Goal: Task Accomplishment & Management: Complete application form

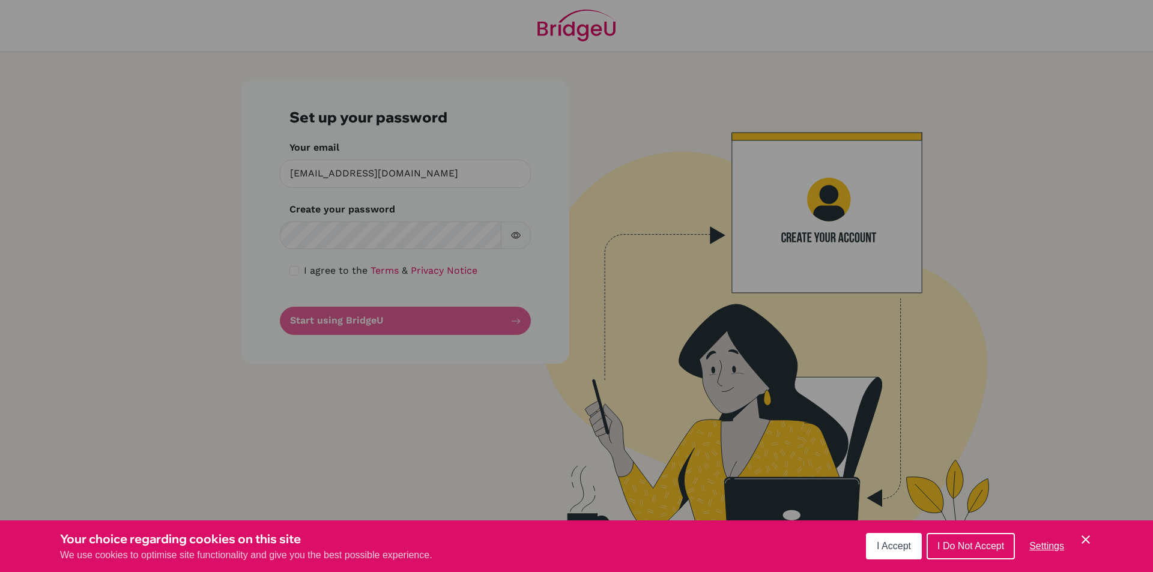
click at [876, 548] on button "I Accept" at bounding box center [894, 546] width 56 height 26
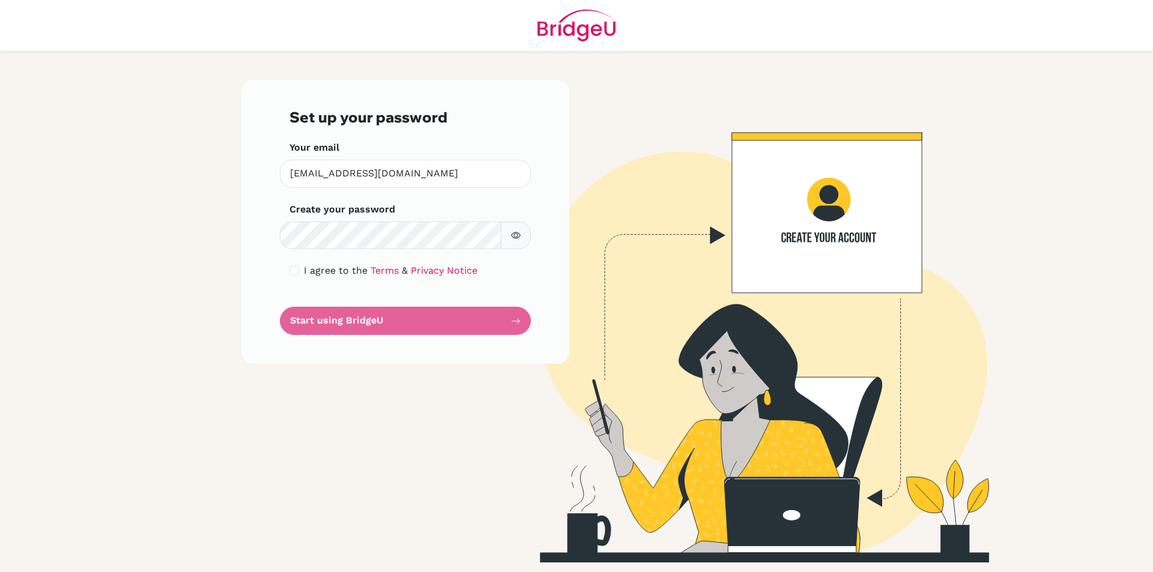
click at [523, 236] on button "button" at bounding box center [516, 236] width 30 height 28
click at [301, 271] on div "I agree to the Terms & Privacy Notice" at bounding box center [405, 271] width 232 height 14
click at [294, 271] on input "checkbox" at bounding box center [294, 271] width 10 height 10
checkbox input "true"
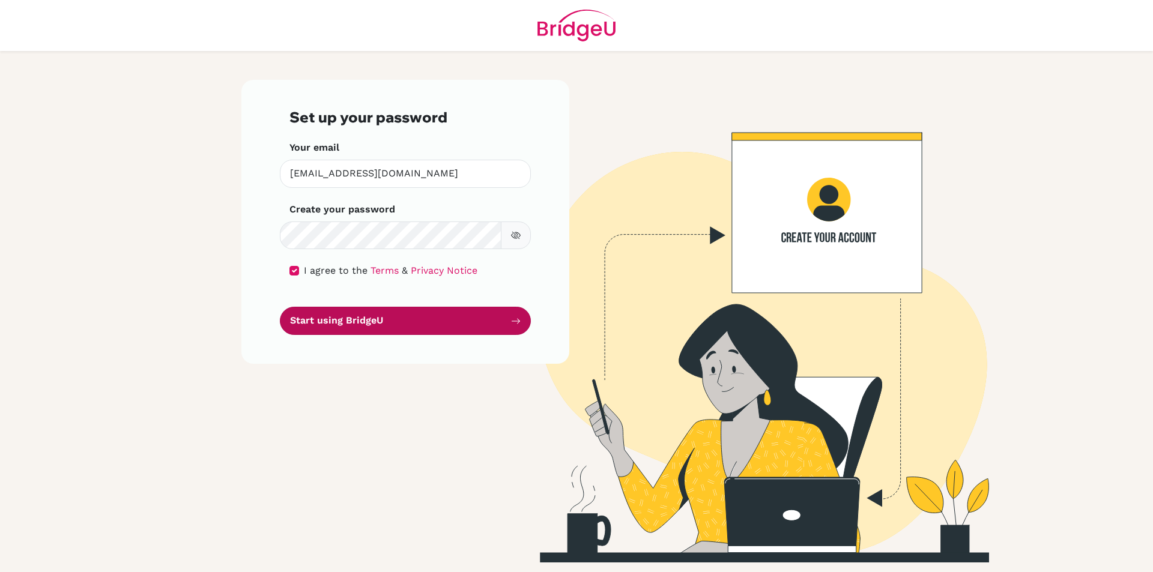
click at [352, 315] on button "Start using BridgeU" at bounding box center [405, 321] width 251 height 28
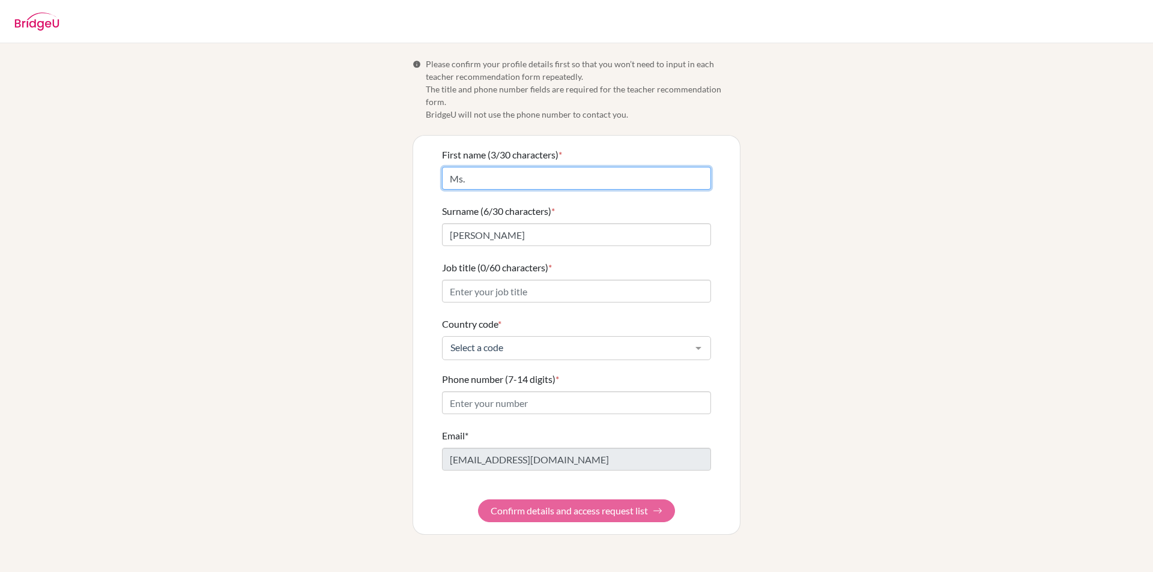
drag, startPoint x: 446, startPoint y: 164, endPoint x: 428, endPoint y: 161, distance: 18.3
click at [428, 161] on div "First name (3/30 characters) * Ms. Surname (6/30 characters) * Connor Job title…" at bounding box center [576, 335] width 327 height 399
type input "[PERSON_NAME]"
click at [406, 189] on div "Info Please confirm your profile details first so that you won’t need to input …" at bounding box center [576, 296] width 684 height 477
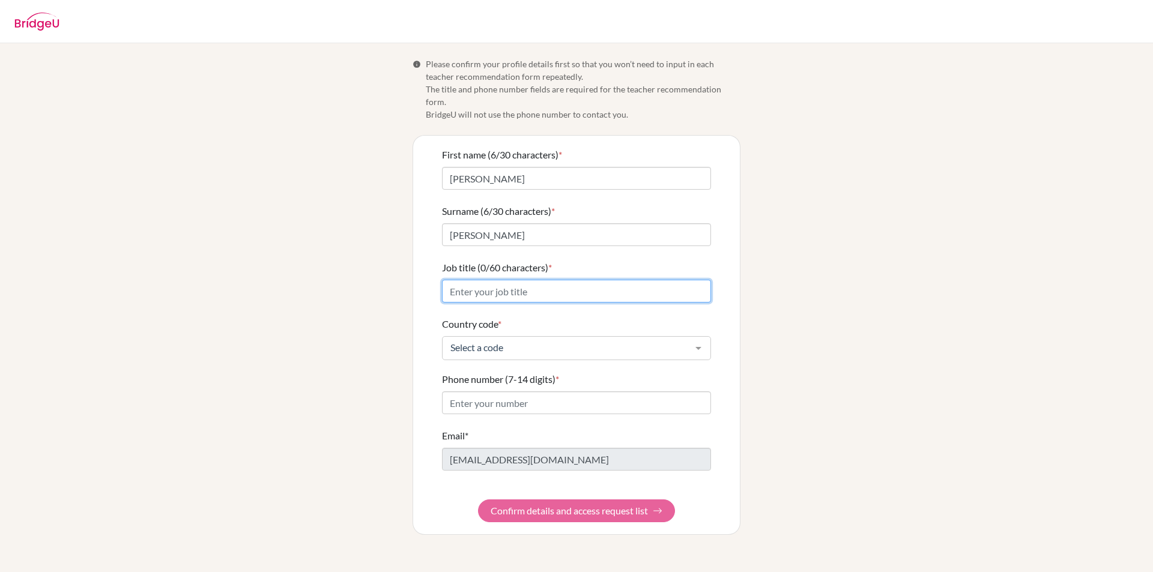
click at [542, 289] on input "Job title (0/60 characters) *" at bounding box center [576, 291] width 269 height 23
type input "T"
click at [474, 280] on input "Math Teacher" at bounding box center [576, 291] width 269 height 23
drag, startPoint x: 489, startPoint y: 286, endPoint x: 465, endPoint y: 360, distance: 78.2
click at [465, 372] on label "Phone number (7-14 digits) *" at bounding box center [500, 379] width 117 height 14
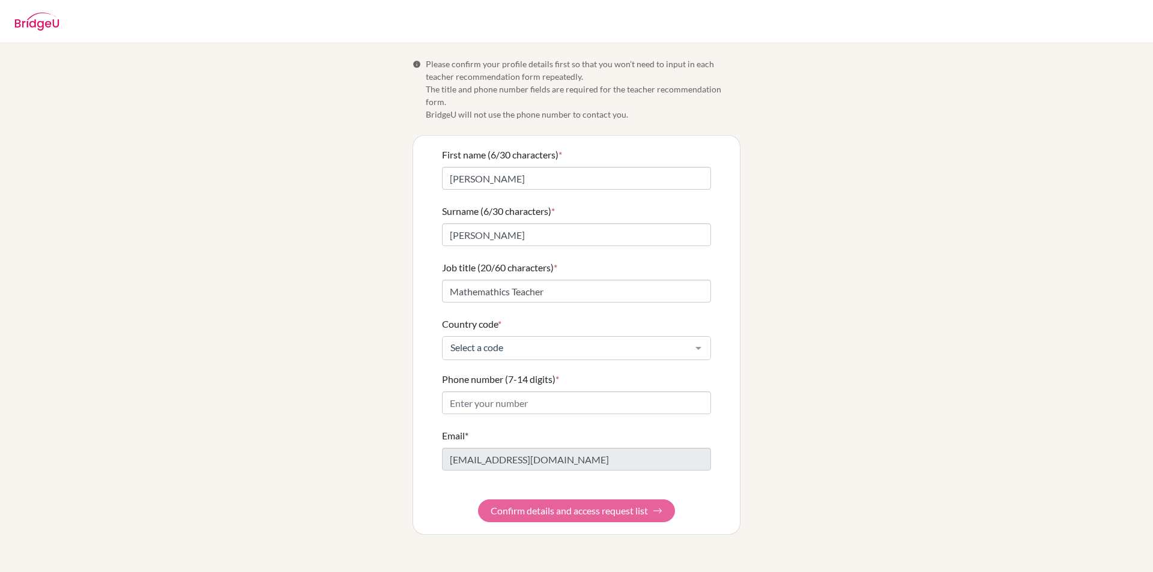
click at [465, 391] on input "Phone number (7-14 digits) *" at bounding box center [576, 402] width 269 height 23
click at [486, 283] on input "Mathemathics Teacher" at bounding box center [576, 291] width 269 height 23
drag, startPoint x: 486, startPoint y: 283, endPoint x: 475, endPoint y: 285, distance: 11.5
click at [475, 285] on input "Mathemathics Teacher" at bounding box center [576, 291] width 269 height 23
click at [498, 280] on input "Mathemathics Teacher" at bounding box center [576, 291] width 269 height 23
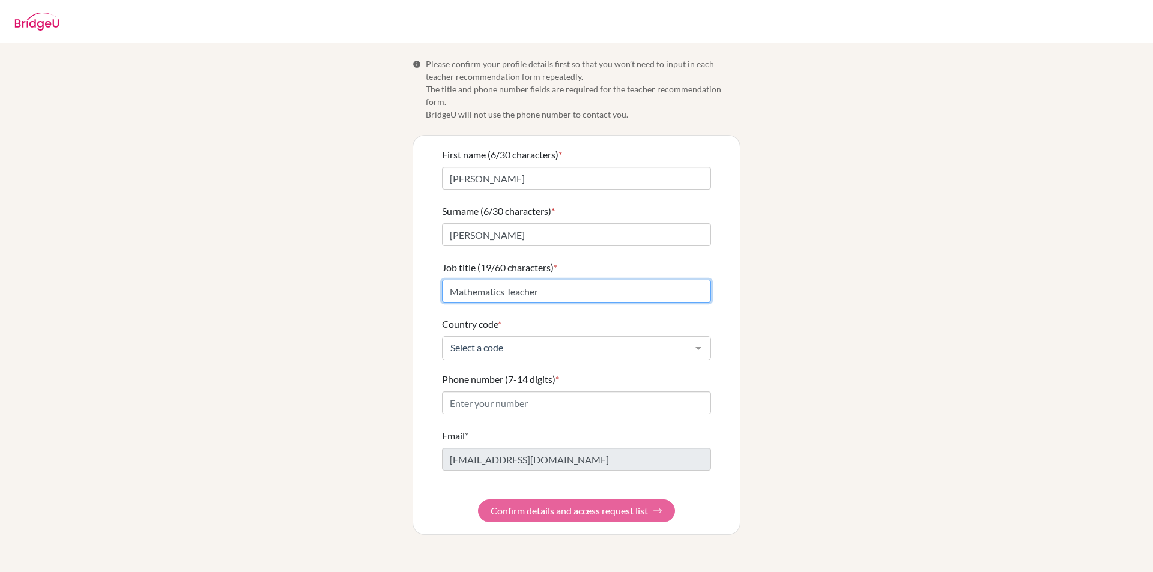
type input "Mathematics Teacher"
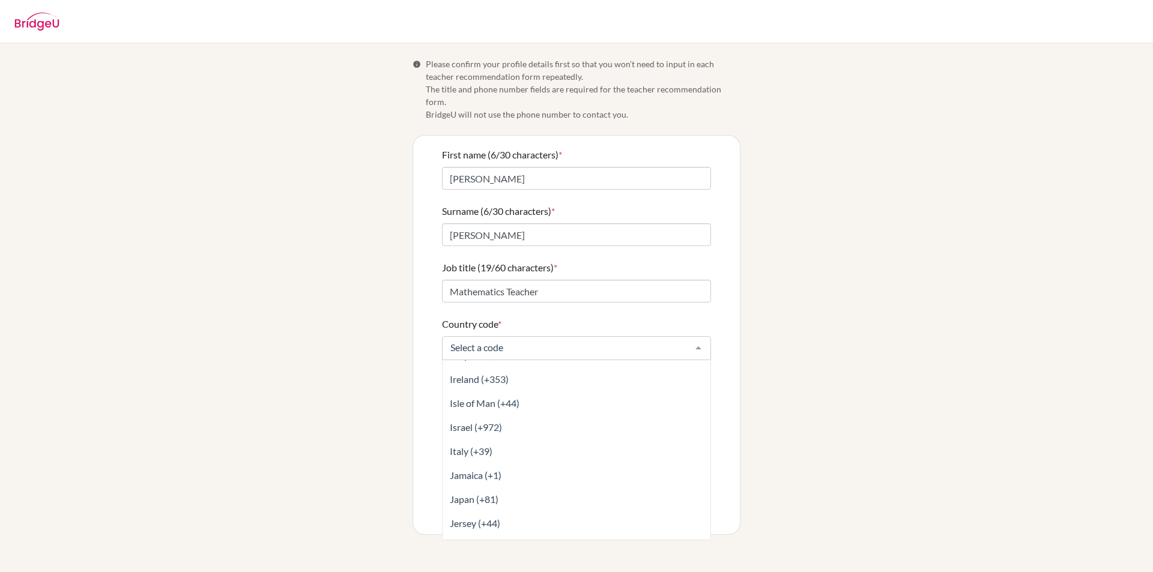
scroll to position [2461, 0]
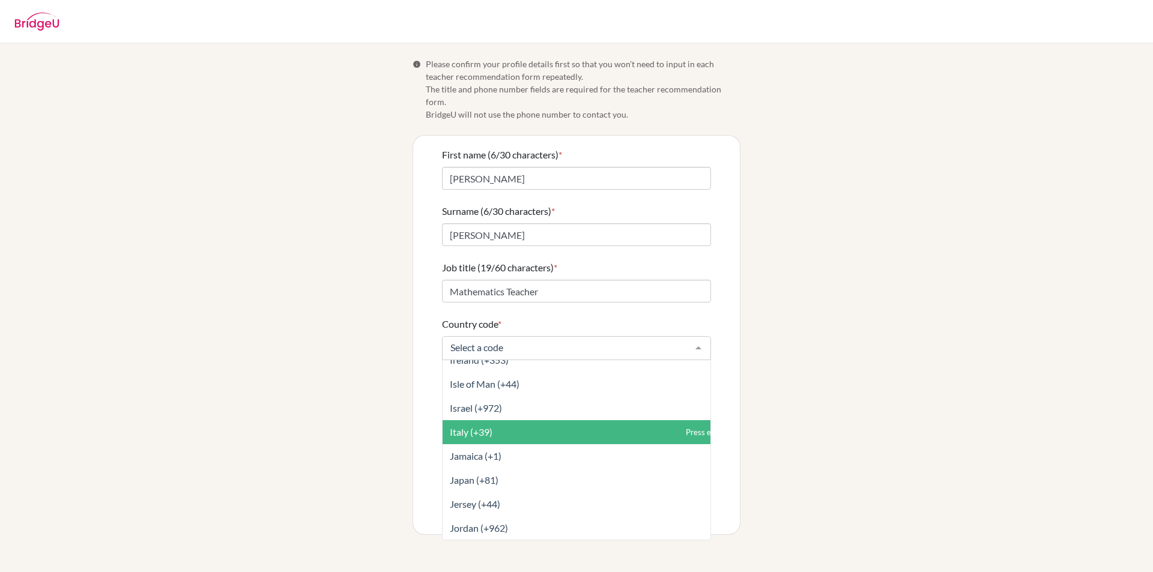
click at [527, 422] on span "Italy (+39)" at bounding box center [602, 432] width 321 height 24
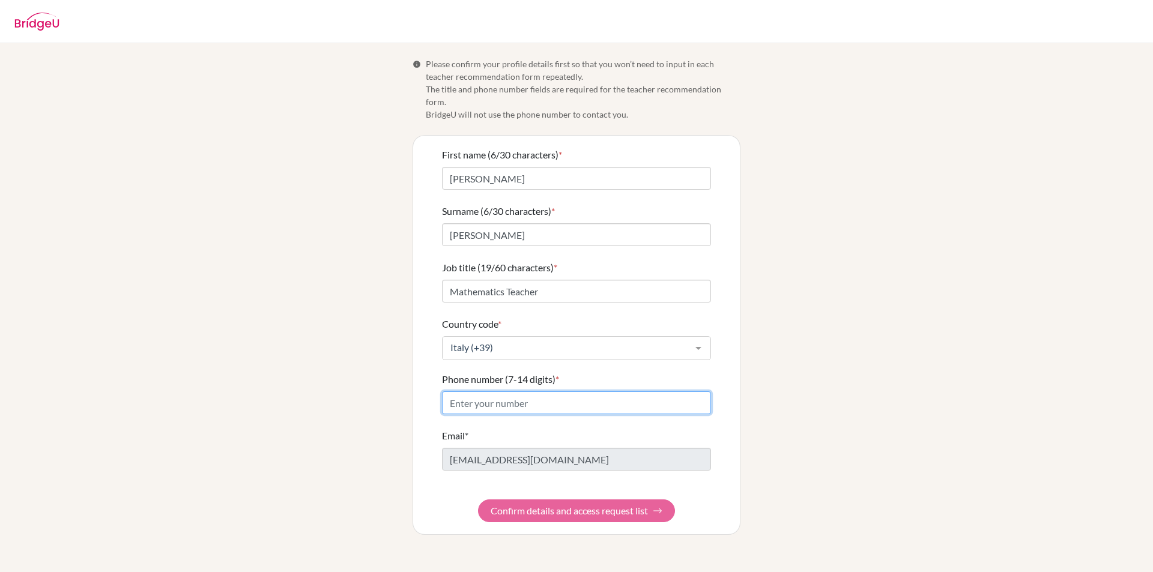
click at [558, 396] on input "Phone number (7-14 digits) *" at bounding box center [576, 402] width 269 height 23
type input "3927542361"
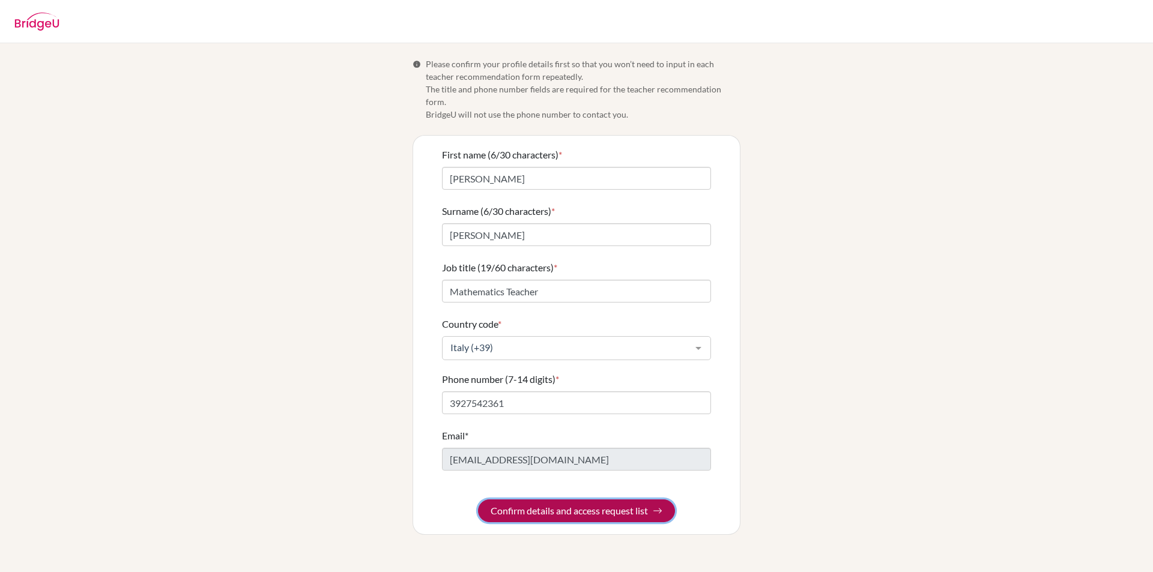
click at [574, 499] on button "Confirm details and access request list" at bounding box center [576, 510] width 197 height 23
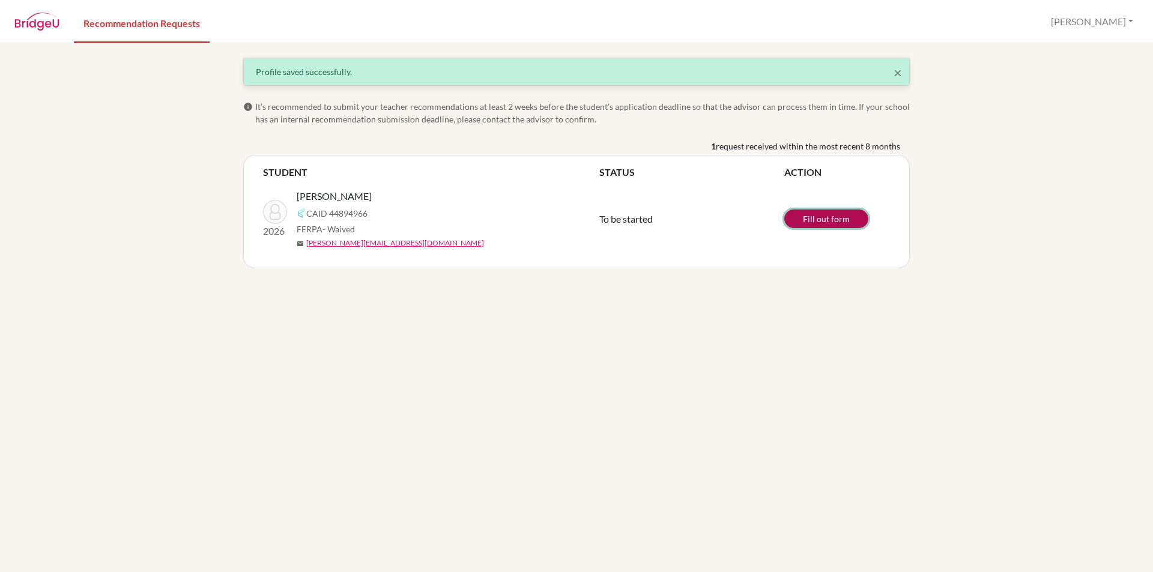
click at [837, 219] on link "Fill out form" at bounding box center [826, 219] width 84 height 19
